Goal: Ask a question

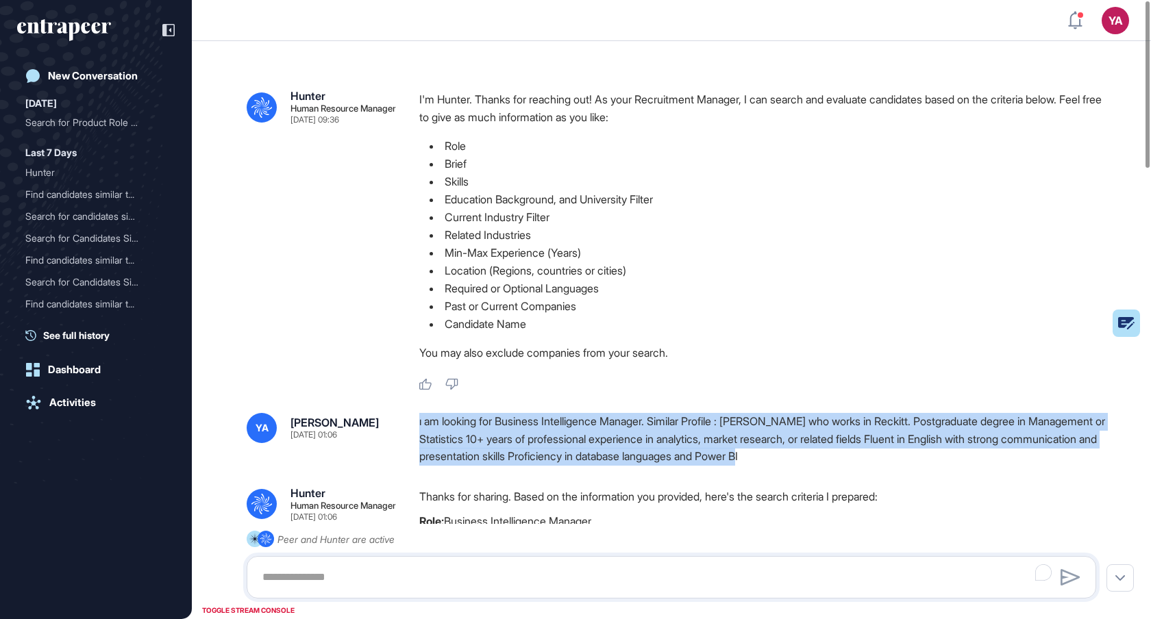
drag, startPoint x: 418, startPoint y: 419, endPoint x: 922, endPoint y: 463, distance: 506.2
click at [922, 463] on div "YA [PERSON_NAME] [DATE] 01:06 ı am looking for Business Intelligence Manager. S…" at bounding box center [672, 439] width 850 height 53
copy div "ı am looking for Business Intelligence Manager. Similar Profile : [PERSON_NAME]…"
drag, startPoint x: 420, startPoint y: 421, endPoint x: 915, endPoint y: 452, distance: 496.4
click at [915, 452] on div "ı am looking for Business Intelligence Manager. Similar Profile : [PERSON_NAME]…" at bounding box center [763, 439] width 688 height 53
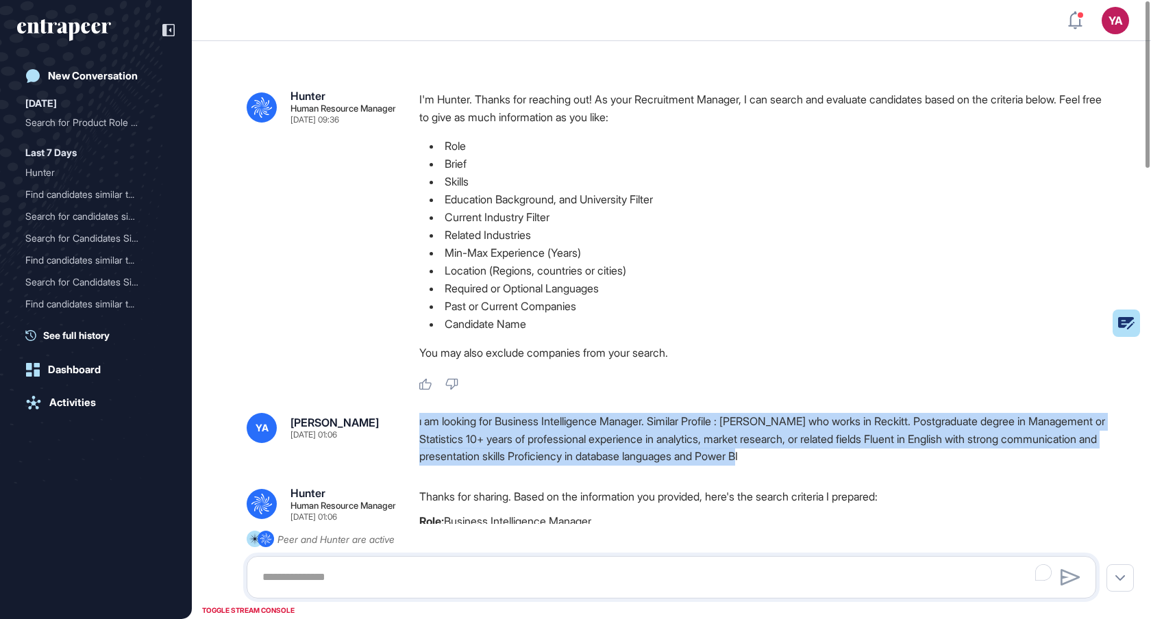
copy div "ı am looking for Business Intelligence Manager. Similar Profile : [PERSON_NAME]…"
